Goal: Information Seeking & Learning: Learn about a topic

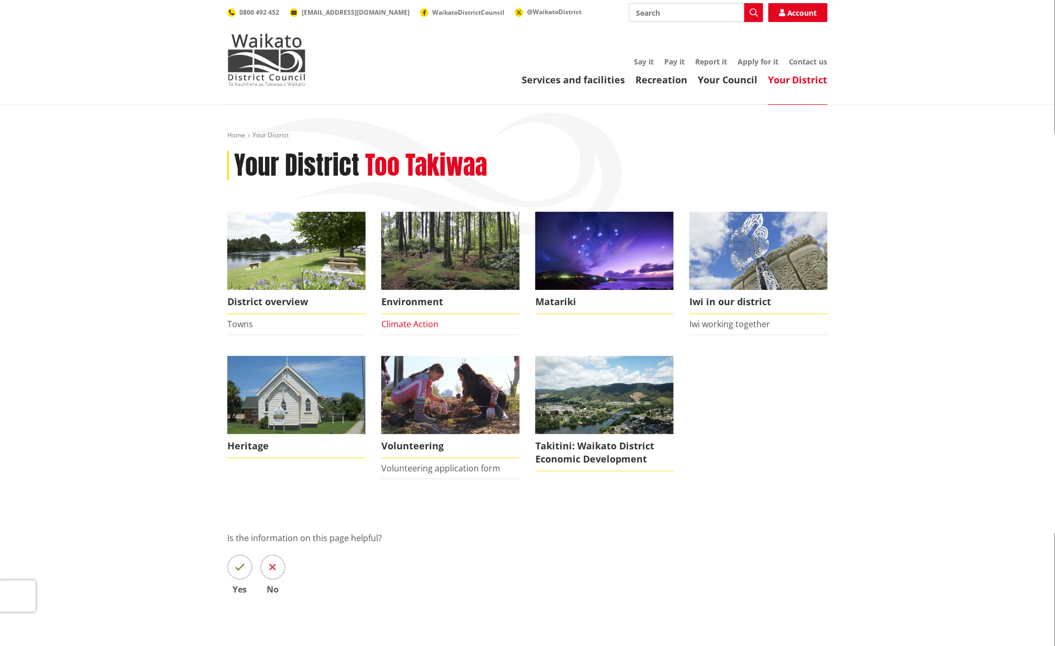
click at [407, 322] on link "Climate Action" at bounding box center [409, 324] width 57 height 12
click at [395, 324] on link "Climate Action" at bounding box center [409, 324] width 57 height 12
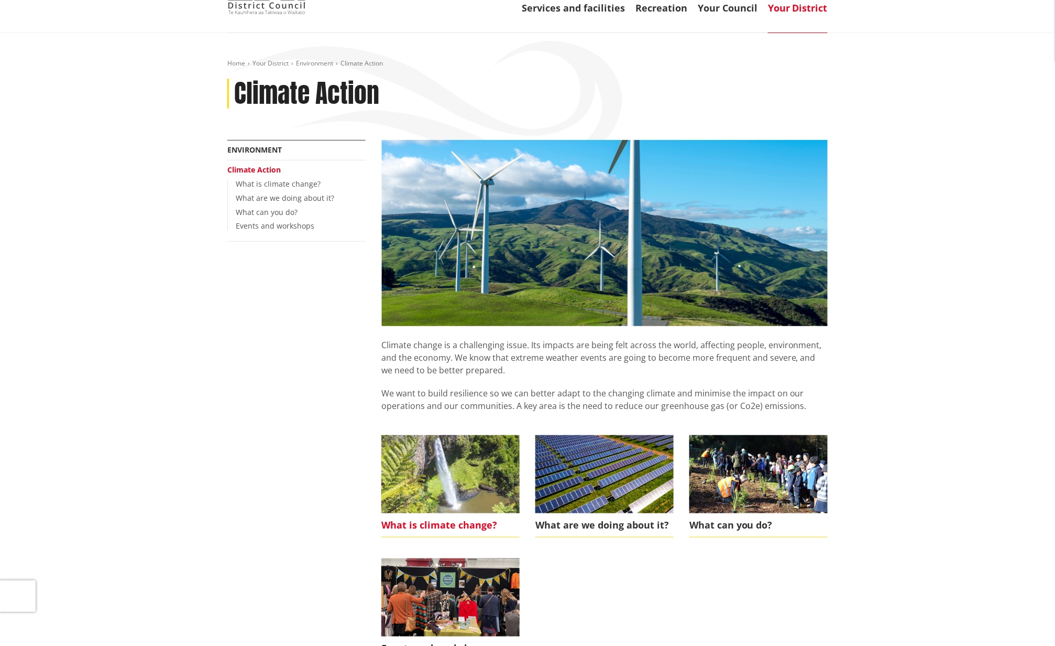
scroll to position [210, 0]
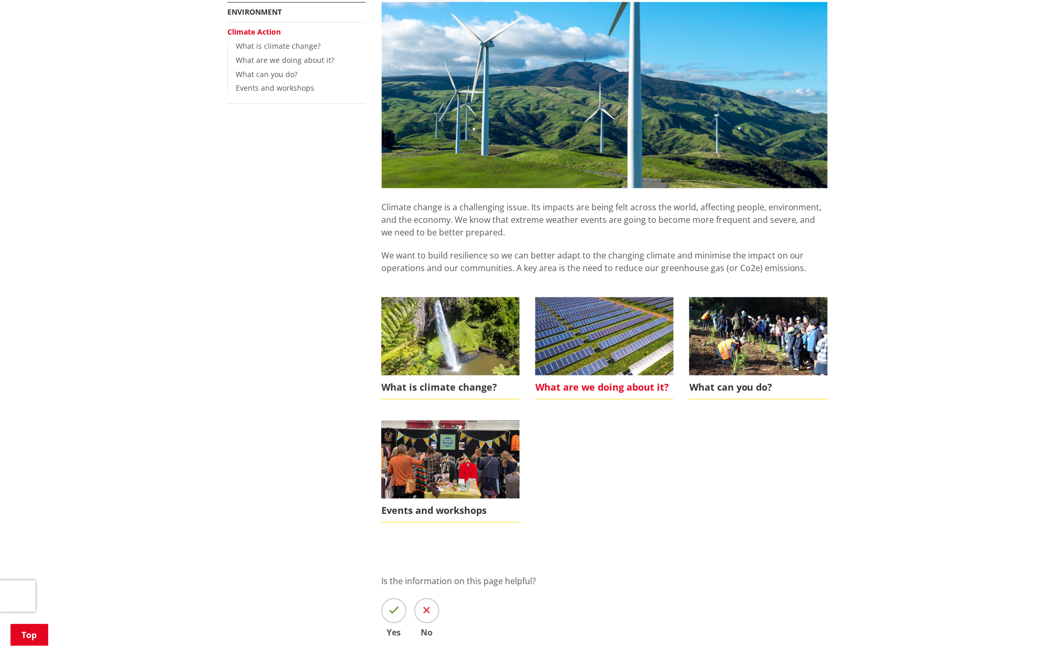
click at [602, 344] on img at bounding box center [605, 336] width 138 height 78
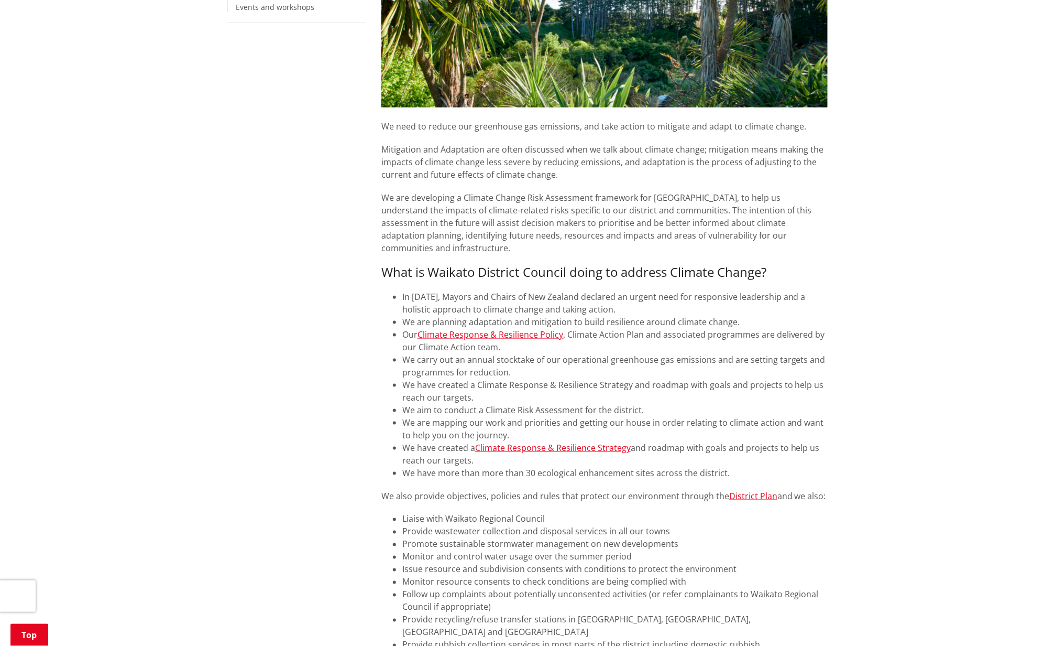
scroll to position [349, 0]
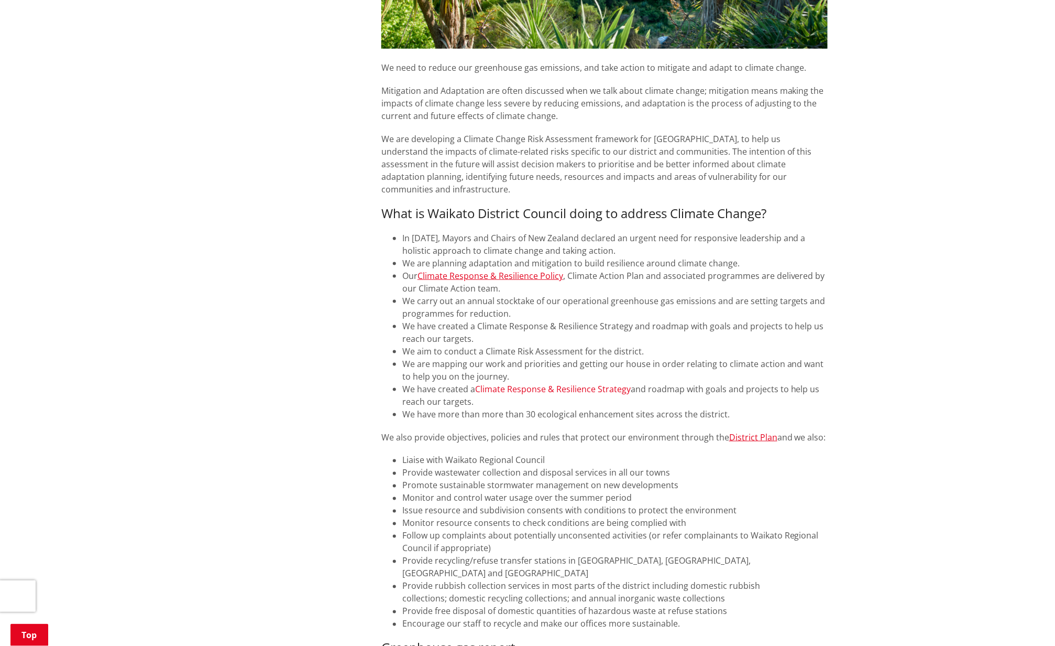
click at [561, 383] on link "Climate Response & Resilience Strategy" at bounding box center [553, 389] width 156 height 12
